Goal: Task Accomplishment & Management: Use online tool/utility

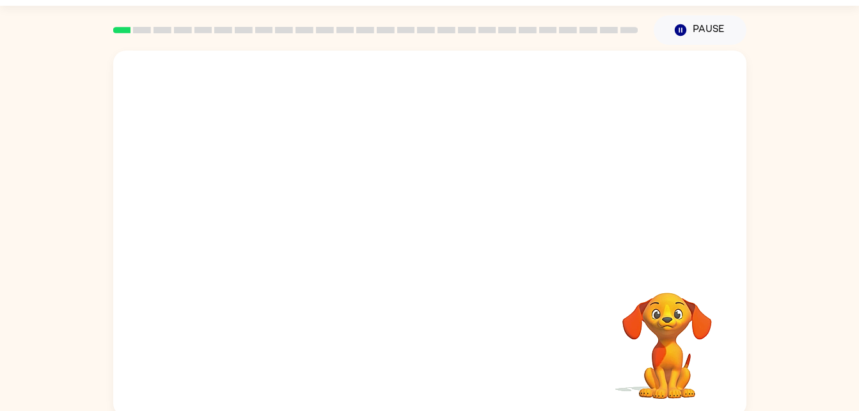
scroll to position [36, 0]
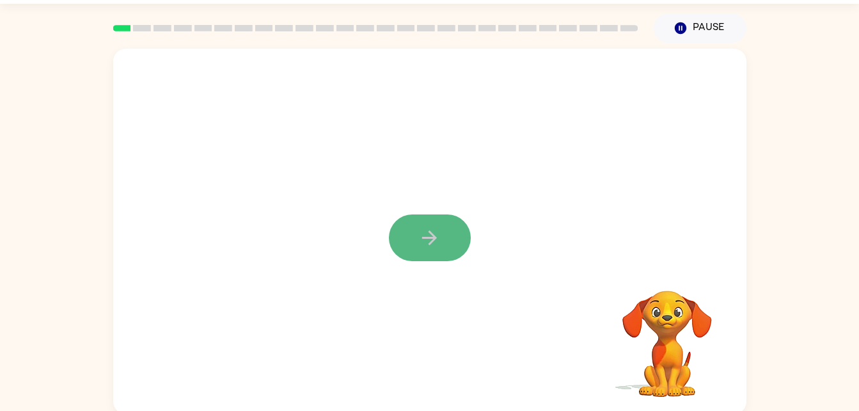
click at [446, 237] on button "button" at bounding box center [430, 237] width 82 height 47
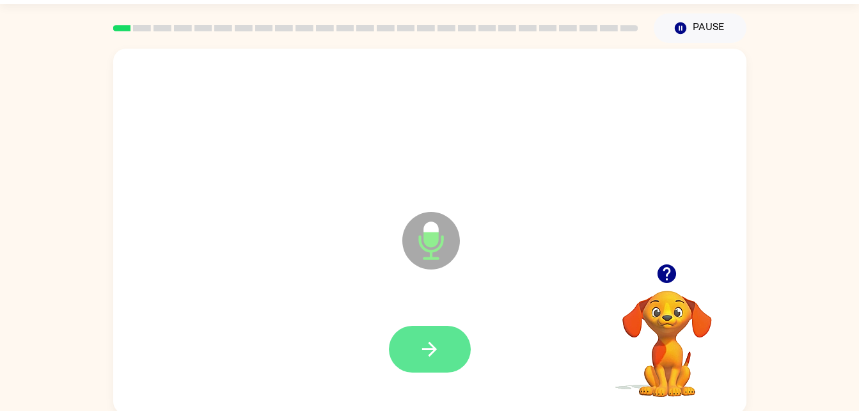
click at [453, 343] on button "button" at bounding box center [430, 349] width 82 height 47
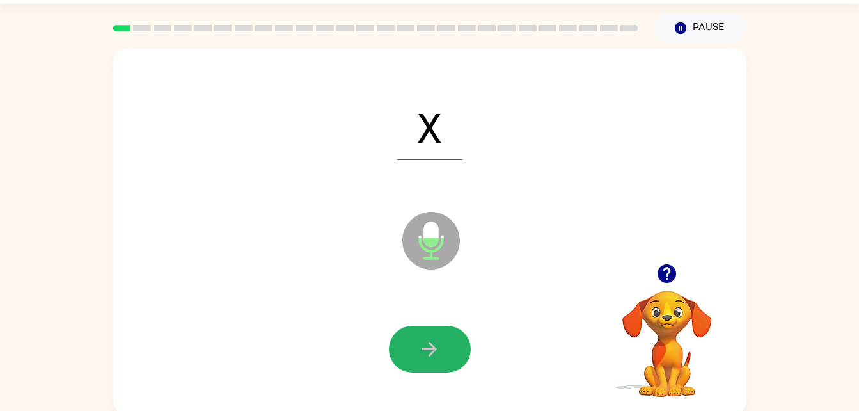
click at [432, 343] on icon "button" at bounding box center [429, 349] width 22 height 22
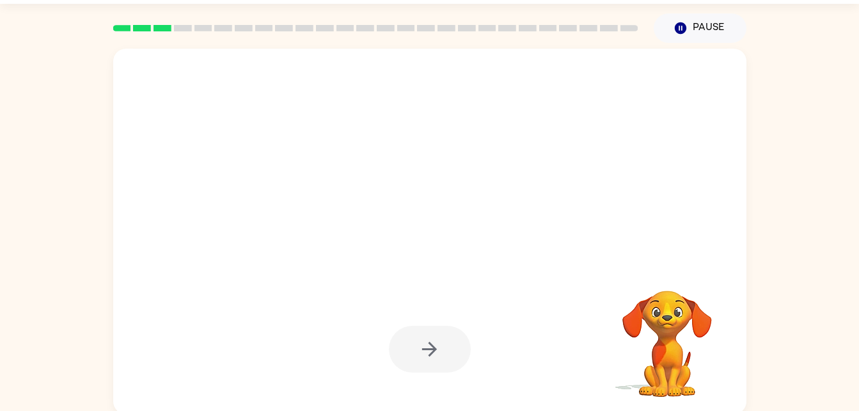
click at [432, 343] on div at bounding box center [430, 349] width 82 height 47
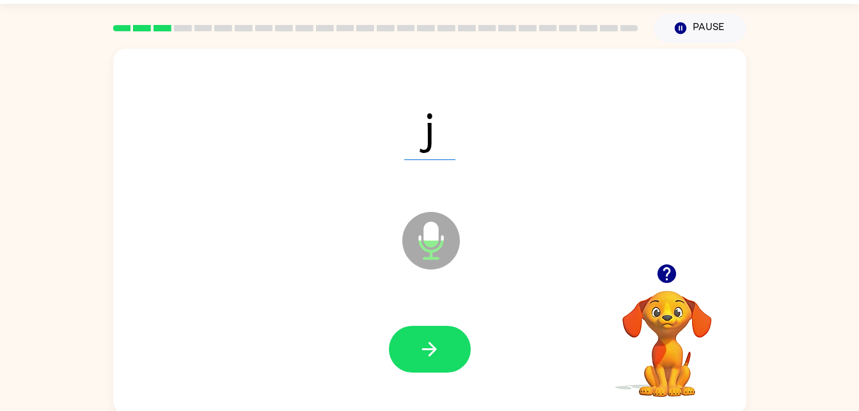
click at [432, 343] on icon "button" at bounding box center [429, 349] width 22 height 22
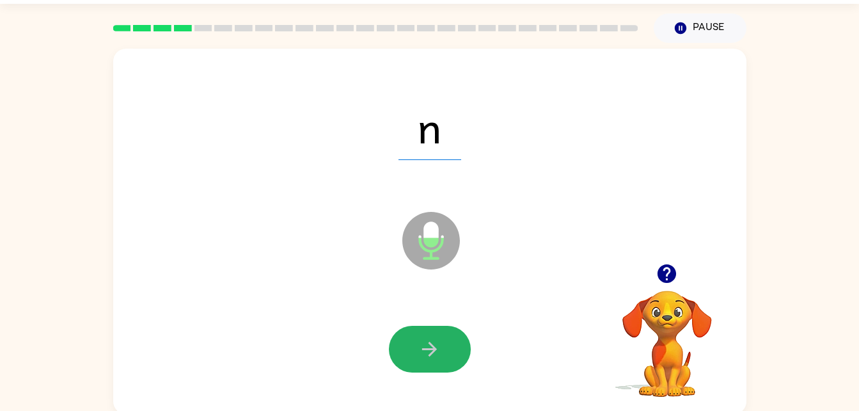
click at [432, 343] on icon "button" at bounding box center [429, 349] width 22 height 22
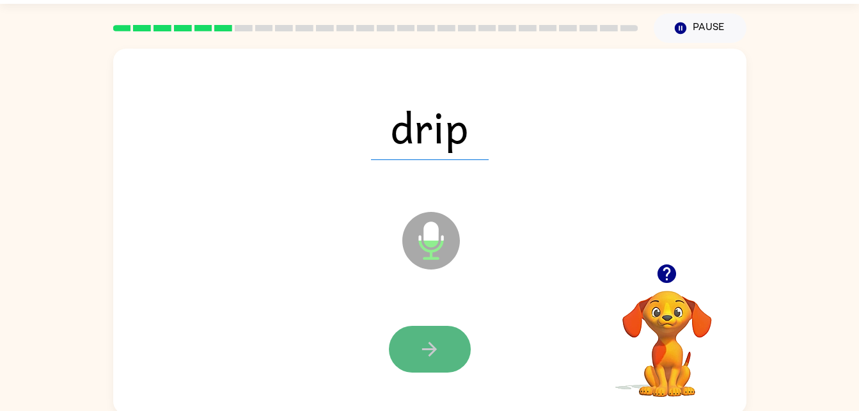
click at [425, 349] on icon "button" at bounding box center [429, 349] width 15 height 15
click at [443, 358] on button "button" at bounding box center [430, 349] width 82 height 47
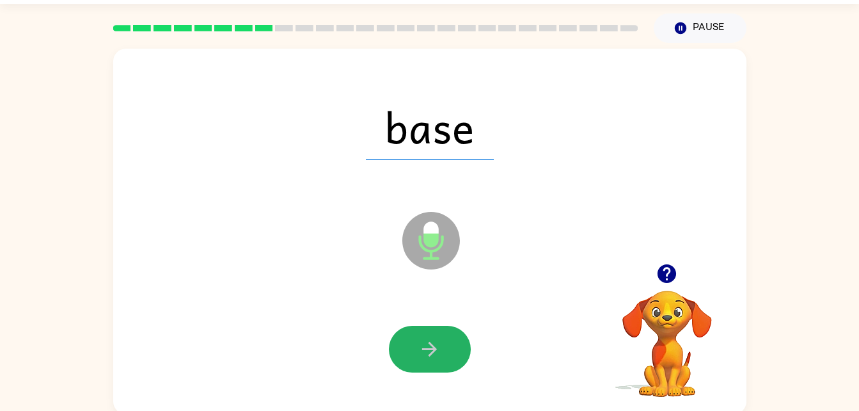
click at [443, 358] on button "button" at bounding box center [430, 349] width 82 height 47
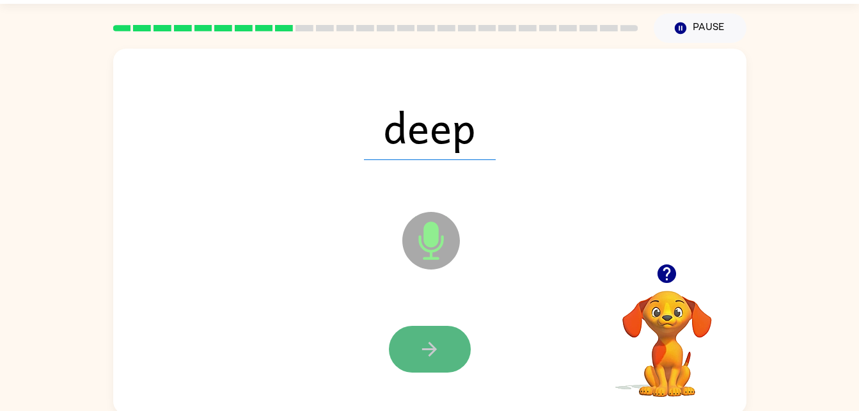
click at [445, 367] on button "button" at bounding box center [430, 349] width 82 height 47
click at [444, 361] on button "button" at bounding box center [430, 349] width 82 height 47
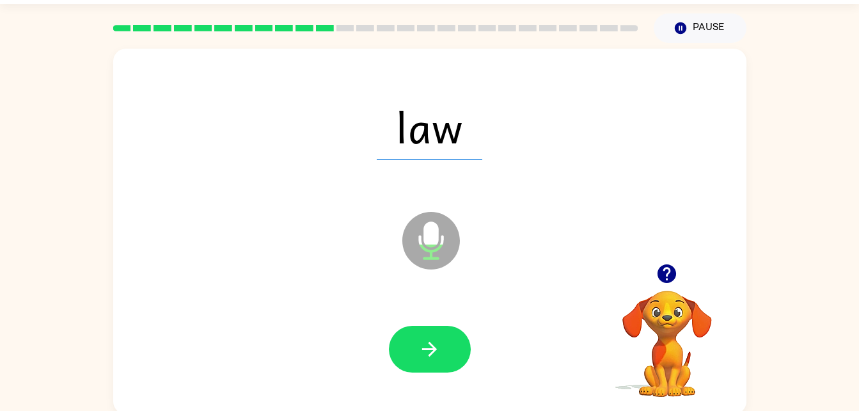
drag, startPoint x: 444, startPoint y: 361, endPoint x: 473, endPoint y: 443, distance: 87.6
click at [473, 410] on html "Elliana Parker ( Logout ) Pause Pause law Microphone The Microphone is here whe…" at bounding box center [429, 189] width 859 height 450
click at [437, 368] on button "button" at bounding box center [430, 349] width 82 height 47
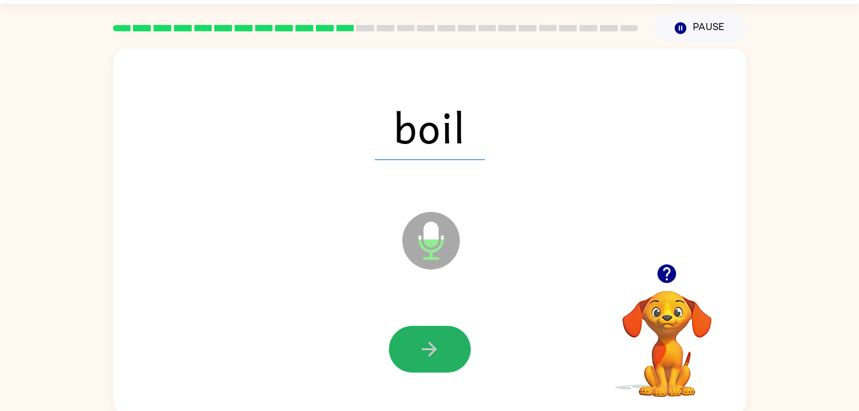
click at [437, 368] on button "button" at bounding box center [430, 349] width 82 height 47
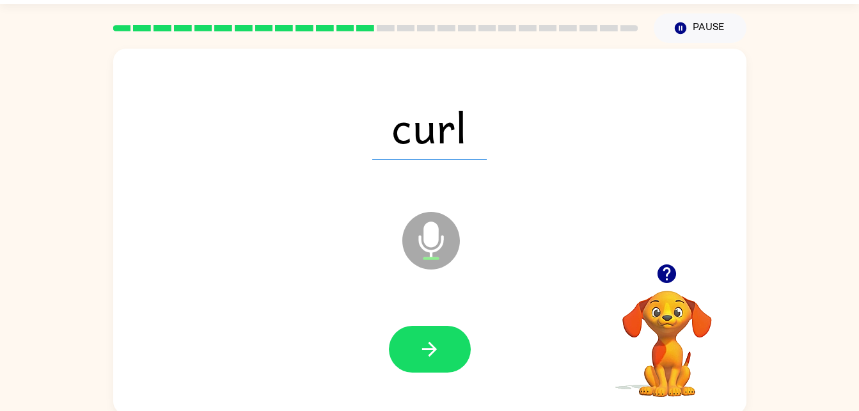
click at [667, 271] on icon "button" at bounding box center [667, 273] width 19 height 19
click at [444, 364] on button "button" at bounding box center [430, 349] width 82 height 47
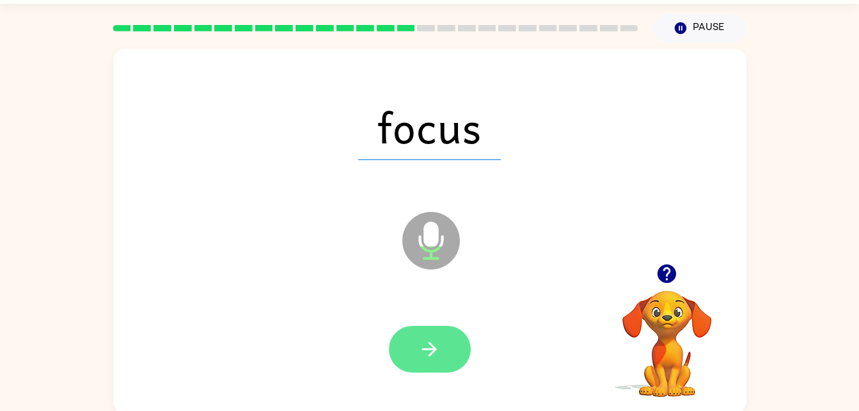
click at [430, 363] on button "button" at bounding box center [430, 349] width 82 height 47
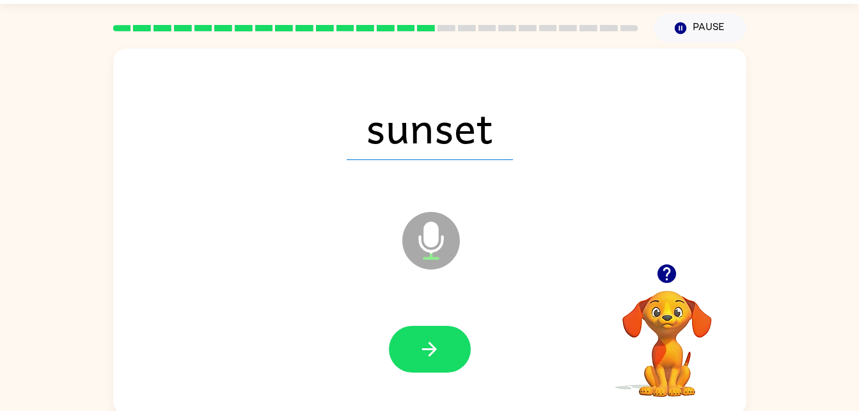
drag, startPoint x: 430, startPoint y: 363, endPoint x: 395, endPoint y: 311, distance: 63.2
click at [395, 311] on div at bounding box center [430, 349] width 608 height 105
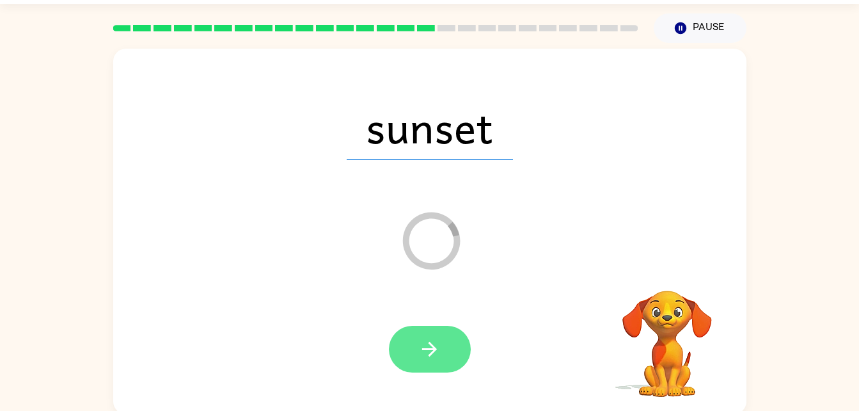
click at [449, 358] on button "button" at bounding box center [430, 349] width 82 height 47
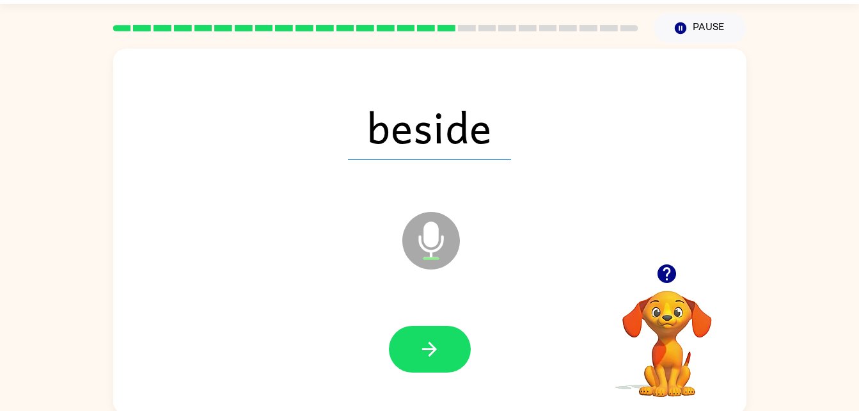
click at [449, 358] on button "button" at bounding box center [430, 349] width 82 height 47
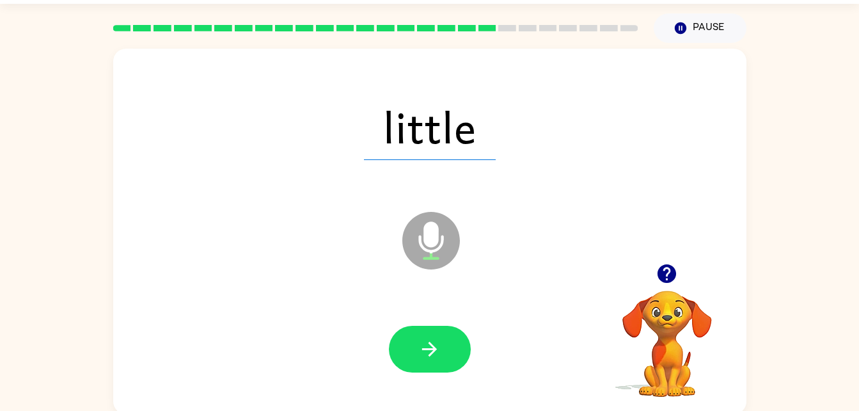
click at [449, 358] on button "button" at bounding box center [430, 349] width 82 height 47
click at [449, 358] on div at bounding box center [430, 349] width 82 height 47
drag, startPoint x: 449, startPoint y: 358, endPoint x: 480, endPoint y: 340, distance: 36.4
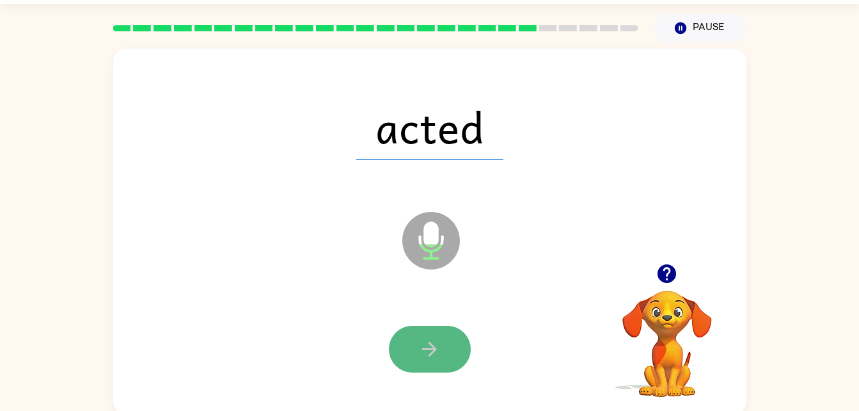
drag, startPoint x: 480, startPoint y: 340, endPoint x: 439, endPoint y: 350, distance: 42.2
click at [439, 350] on icon "button" at bounding box center [429, 349] width 22 height 22
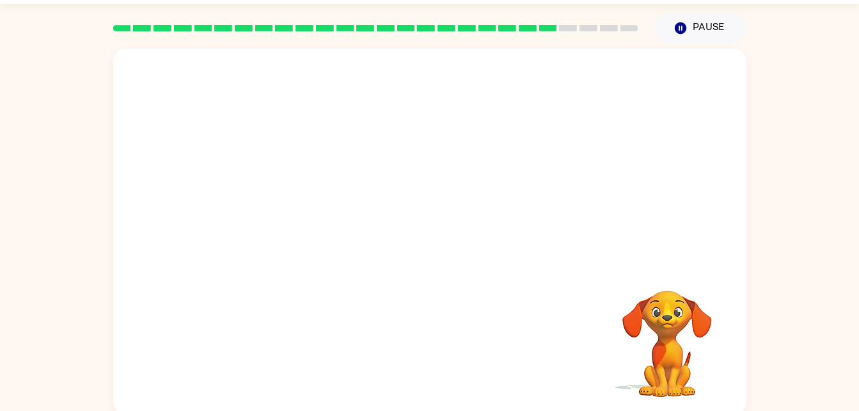
click at [672, 361] on video "Your browser must support playing .mp4 files to use Literably. Please try using…" at bounding box center [667, 335] width 128 height 128
click at [667, 357] on video "Your browser must support playing .mp4 files to use Literably. Please try using…" at bounding box center [667, 335] width 128 height 128
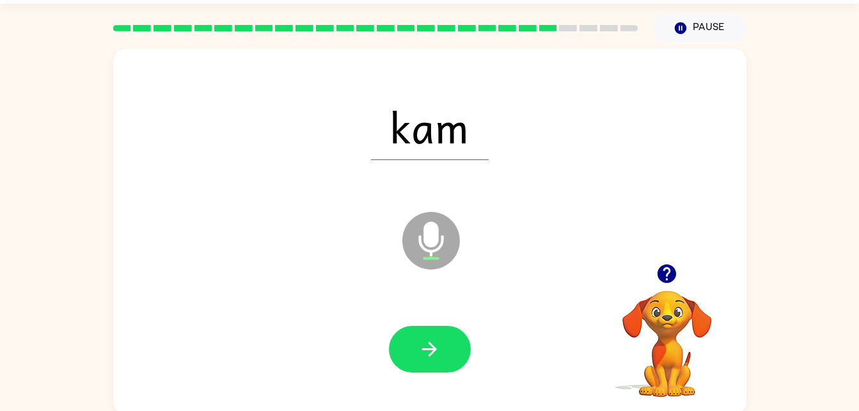
click at [651, 326] on video "Your browser must support playing .mp4 files to use Literably. Please try using…" at bounding box center [667, 335] width 128 height 128
click at [443, 355] on button "button" at bounding box center [430, 349] width 82 height 47
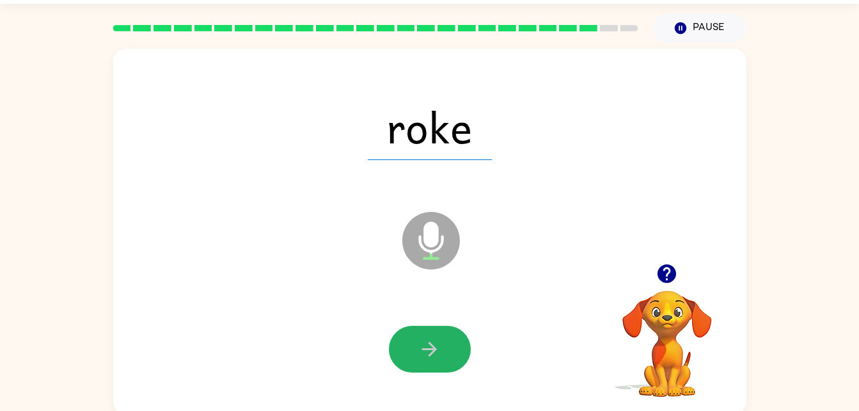
click at [443, 356] on button "button" at bounding box center [430, 349] width 82 height 47
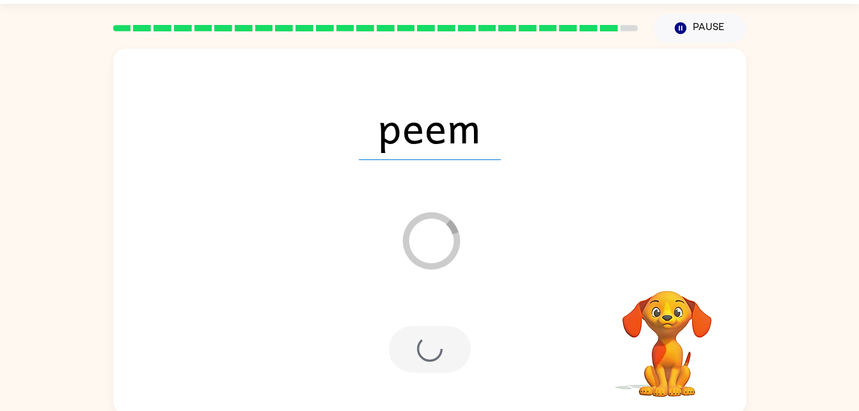
scroll to position [16, 0]
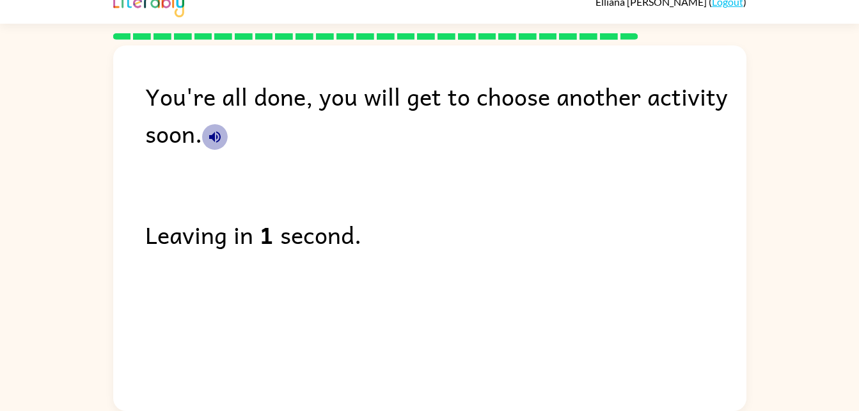
click at [213, 139] on icon "button" at bounding box center [215, 137] width 12 height 12
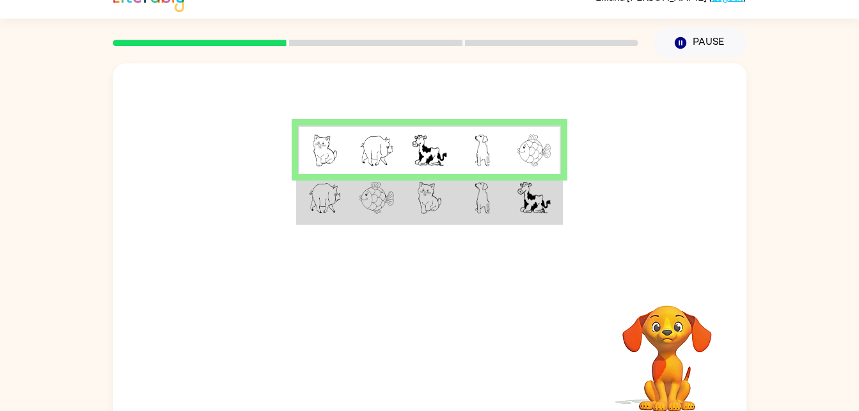
scroll to position [19, 0]
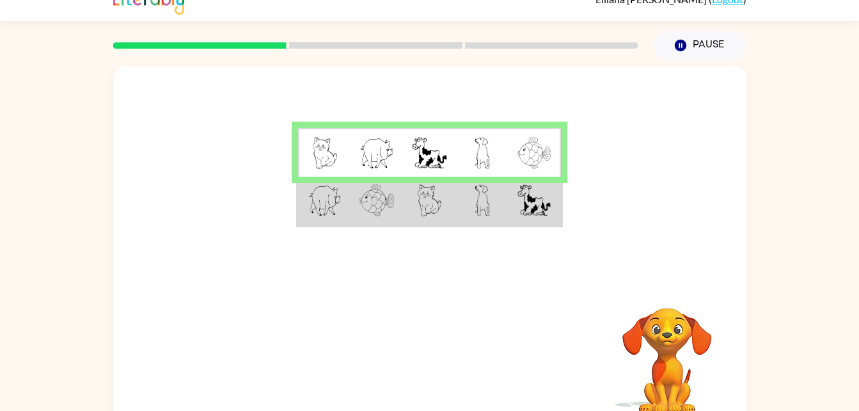
click at [505, 219] on td at bounding box center [482, 201] width 52 height 49
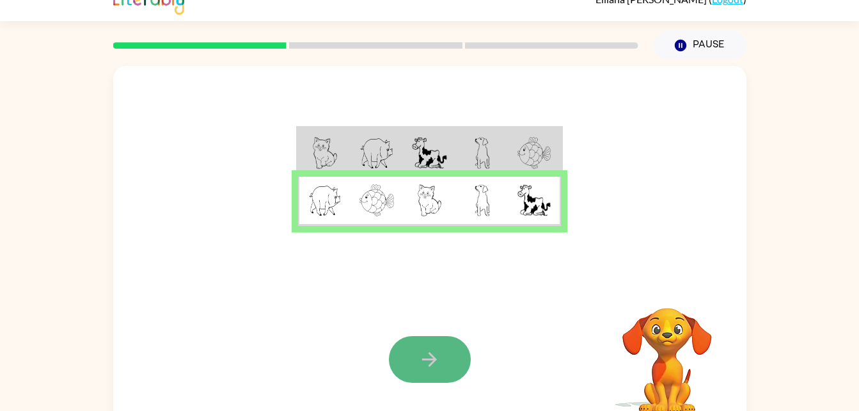
click at [430, 360] on icon "button" at bounding box center [429, 359] width 15 height 15
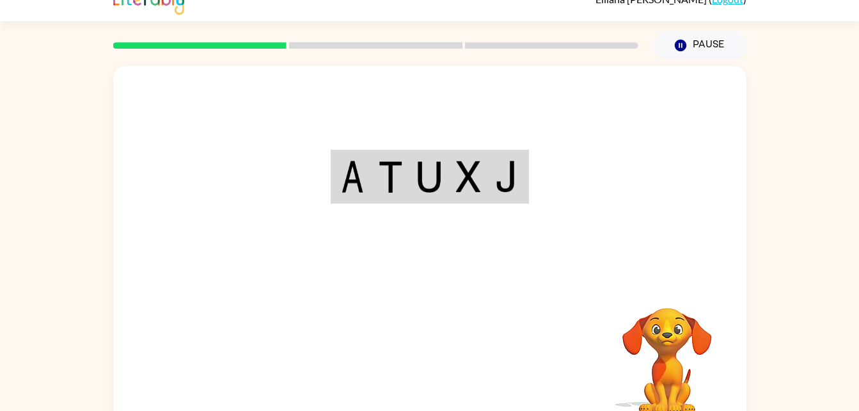
scroll to position [21, 0]
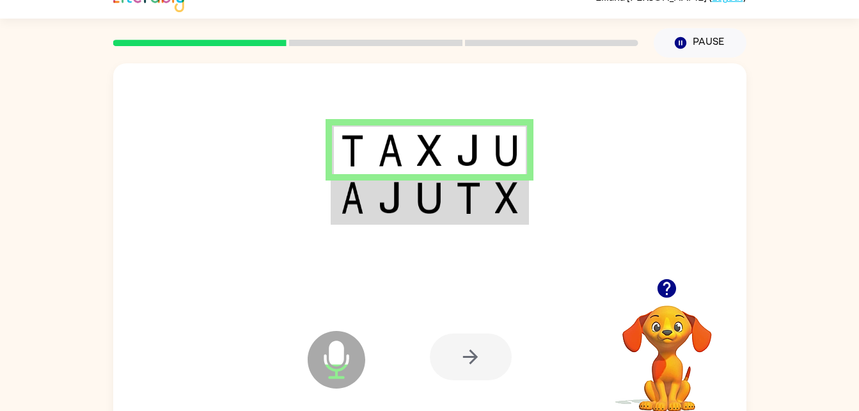
click at [450, 201] on td at bounding box center [468, 198] width 39 height 49
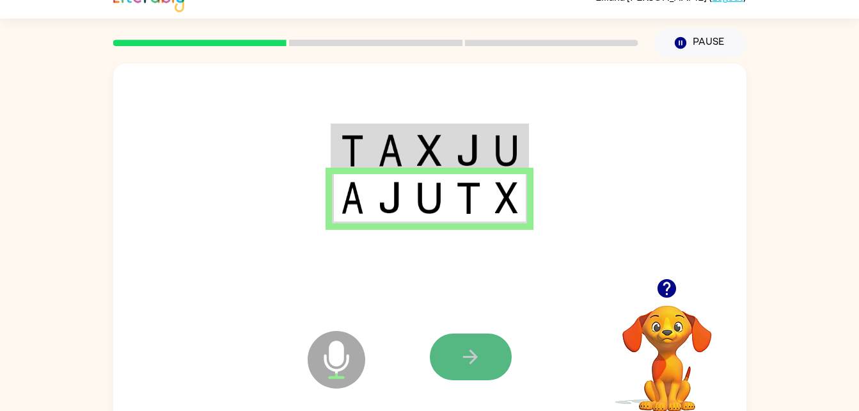
click at [464, 358] on icon "button" at bounding box center [470, 356] width 15 height 15
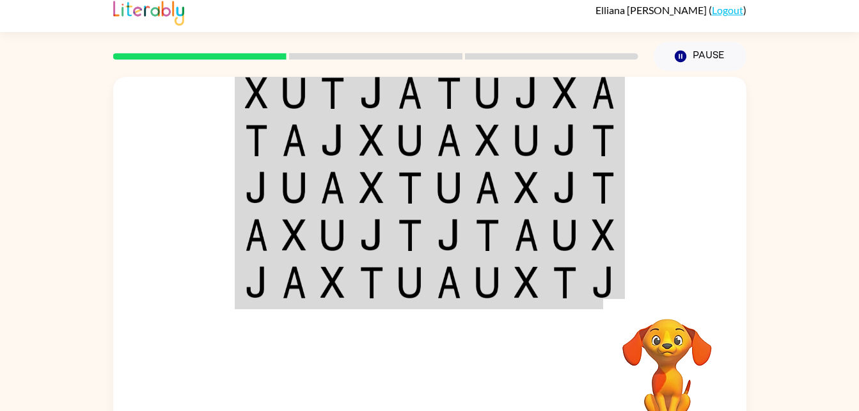
scroll to position [1, 0]
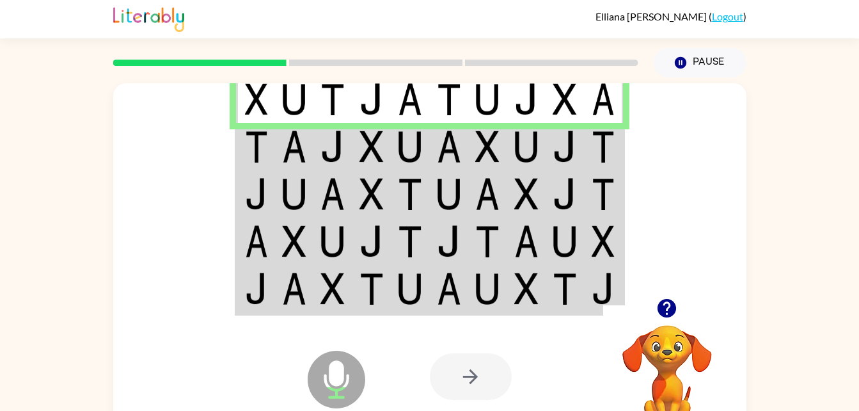
click at [620, 175] on td at bounding box center [604, 193] width 39 height 47
click at [582, 159] on td at bounding box center [565, 146] width 39 height 47
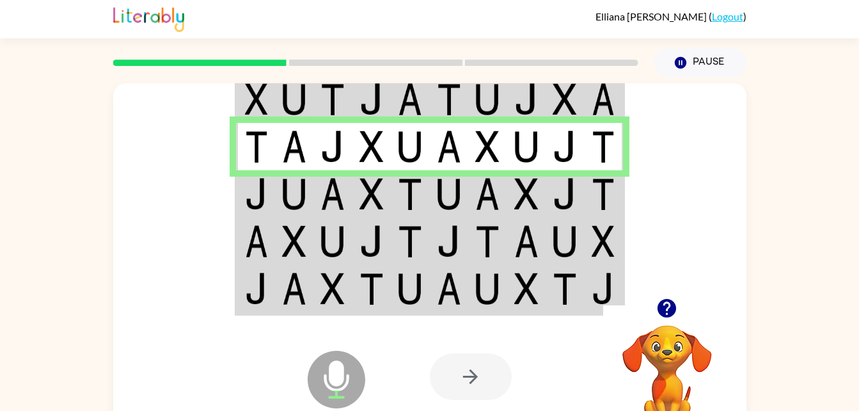
click at [619, 212] on td at bounding box center [604, 193] width 39 height 47
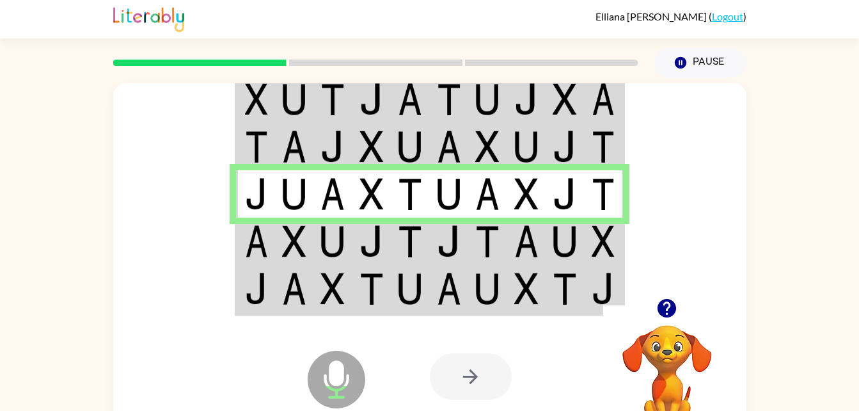
click at [507, 260] on td at bounding box center [526, 240] width 39 height 47
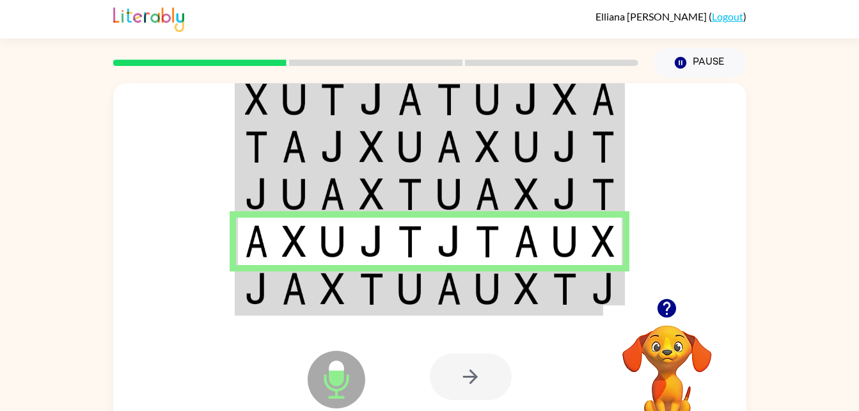
click at [531, 255] on img at bounding box center [526, 241] width 24 height 32
click at [252, 278] on img at bounding box center [256, 288] width 23 height 32
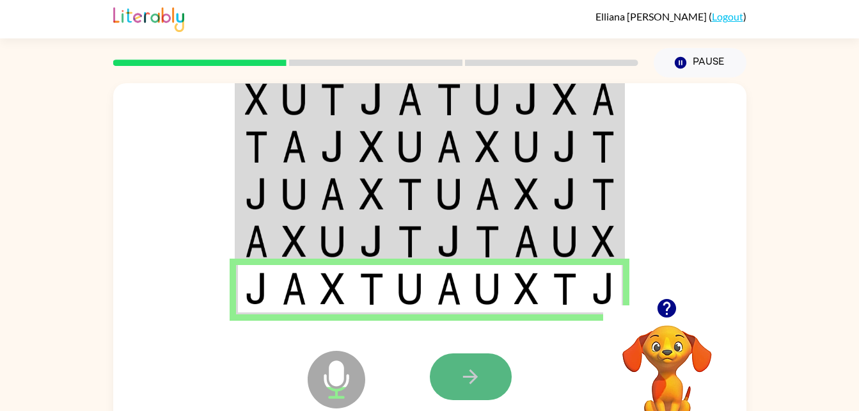
click at [484, 377] on button "button" at bounding box center [471, 376] width 82 height 47
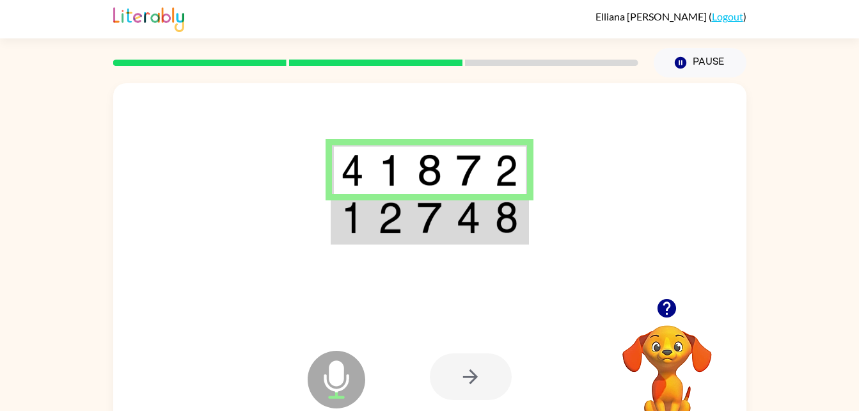
click at [366, 176] on td at bounding box center [351, 169] width 39 height 49
click at [503, 223] on img at bounding box center [506, 217] width 23 height 32
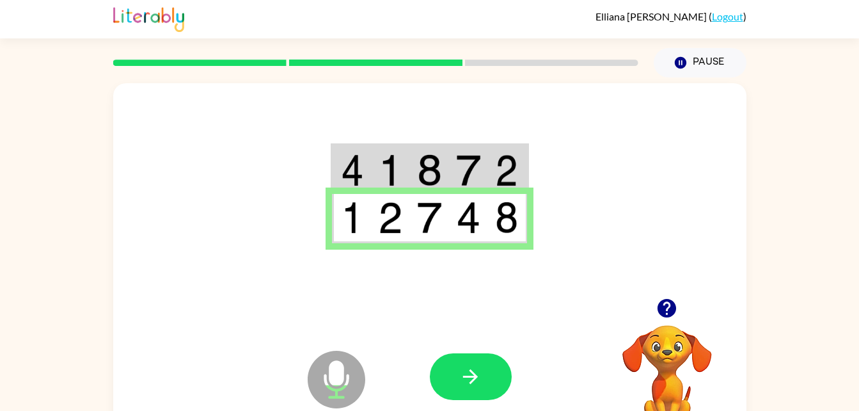
click at [452, 406] on icon "Microphone The Microphone is here when it is your turn to talk" at bounding box center [400, 395] width 192 height 96
click at [455, 393] on button "button" at bounding box center [471, 376] width 82 height 47
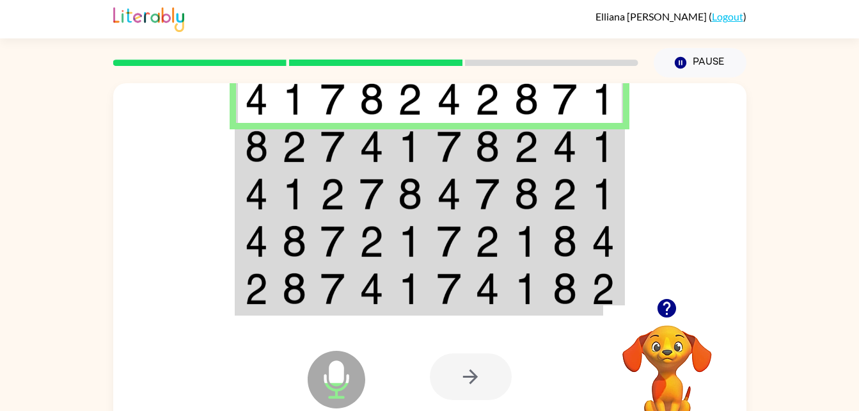
click at [267, 225] on img at bounding box center [256, 241] width 23 height 32
click at [256, 159] on img at bounding box center [256, 146] width 23 height 32
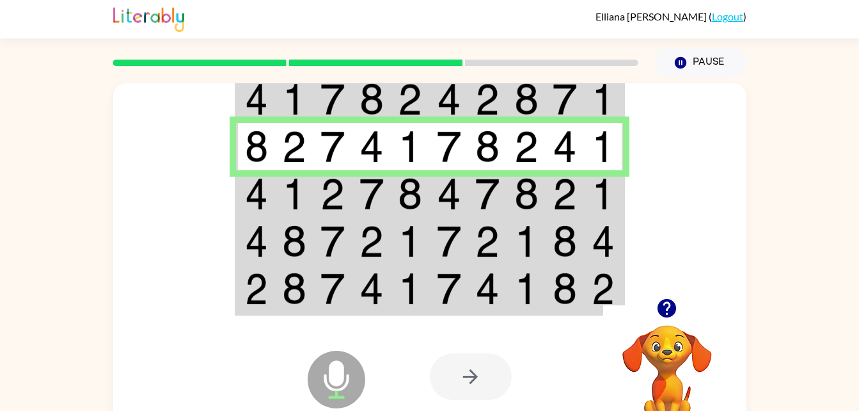
click at [294, 211] on td at bounding box center [294, 193] width 39 height 47
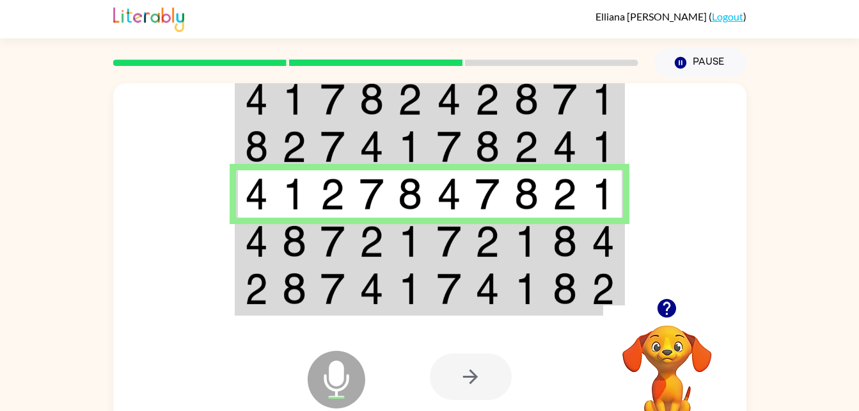
click at [256, 243] on img at bounding box center [256, 241] width 23 height 32
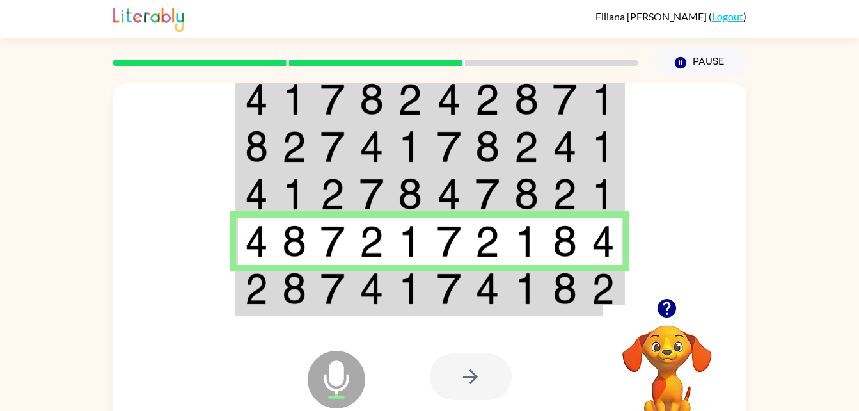
click at [255, 282] on img at bounding box center [256, 288] width 23 height 32
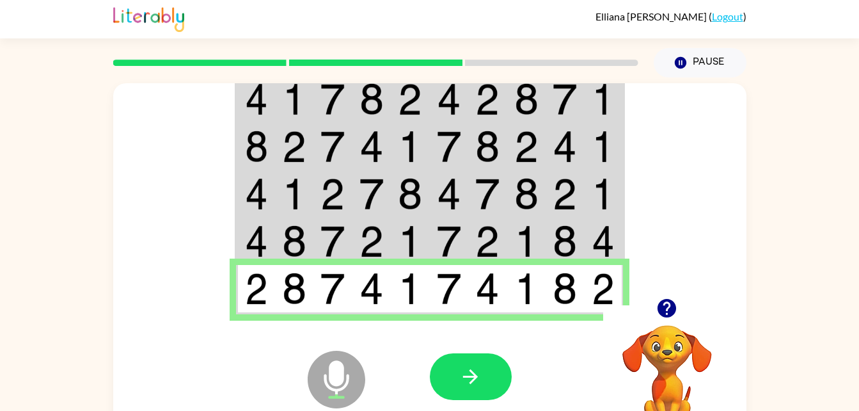
click at [428, 379] on icon "Microphone The Microphone is here when it is your turn to talk" at bounding box center [400, 395] width 192 height 96
click at [469, 354] on button "button" at bounding box center [471, 376] width 82 height 47
